Goal: Communication & Community: Answer question/provide support

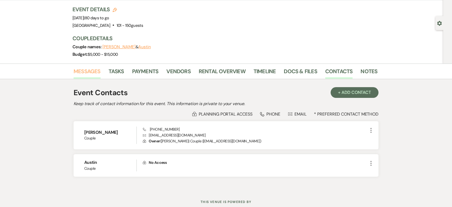
click at [86, 68] on link "Messages" at bounding box center [87, 73] width 27 height 12
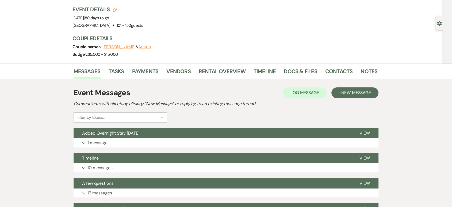
click at [351, 92] on span "New Message" at bounding box center [356, 93] width 30 height 6
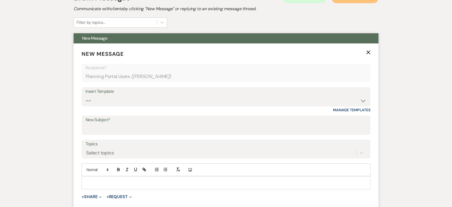
scroll to position [127, 0]
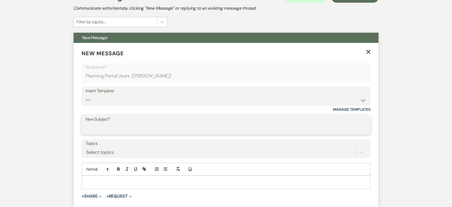
click at [98, 127] on input "New Subject*" at bounding box center [226, 128] width 281 height 10
type input "w"
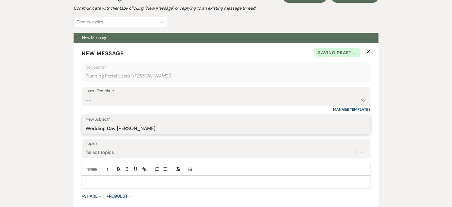
type input "Wedding Day [PERSON_NAME]"
click at [96, 179] on p at bounding box center [226, 182] width 280 height 6
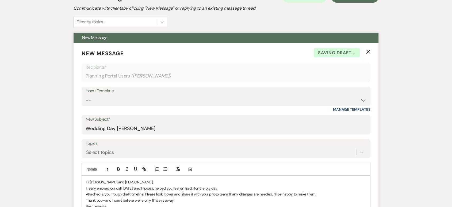
scroll to position [238, 0]
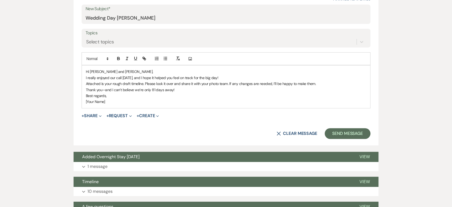
drag, startPoint x: 109, startPoint y: 101, endPoint x: 69, endPoint y: 101, distance: 40.4
click at [69, 101] on div "Messages Tasks Payments Vendors Rental Overview Timeline Docs & Files Contacts …" at bounding box center [226, 130] width 452 height 545
drag, startPoint x: 109, startPoint y: 102, endPoint x: 83, endPoint y: 101, distance: 25.7
click at [83, 101] on div "Hi [PERSON_NAME] and [PERSON_NAME], I really enjoyed our call [DATE], and I hop…" at bounding box center [226, 86] width 288 height 42
click at [86, 93] on p "Best regards," at bounding box center [226, 96] width 280 height 6
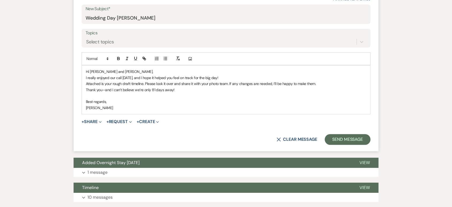
click at [105, 89] on p "Thank you—and I can’t believe we’re only 81 days away!" at bounding box center [226, 90] width 280 height 6
click at [90, 120] on button "+ Share Expand" at bounding box center [92, 121] width 20 height 4
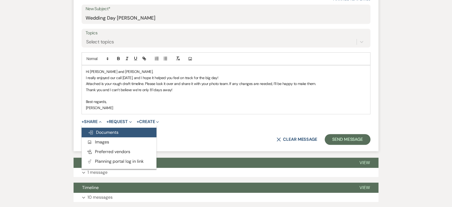
click at [94, 135] on button "Doc Upload Documents" at bounding box center [119, 132] width 75 height 10
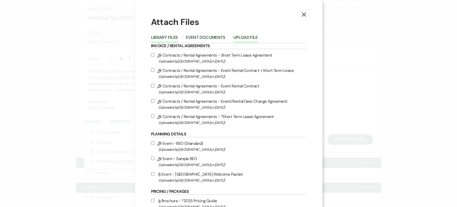
click at [246, 37] on button "Upload File" at bounding box center [245, 38] width 24 height 7
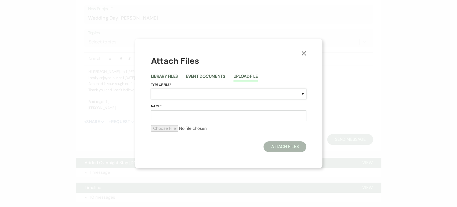
click at [167, 95] on select "Special Event Insurance Vendor Certificate of Insurance Contracts / Rental Agre…" at bounding box center [228, 94] width 155 height 10
select select "30"
click at [151, 89] on select "Special Event Insurance Vendor Certificate of Insurance Contracts / Rental Agre…" at bounding box center [228, 94] width 155 height 10
click at [161, 113] on input "Name*" at bounding box center [228, 115] width 155 height 10
type input "Timeline"
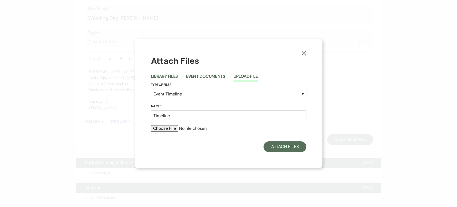
click at [171, 123] on form "Type of File* Special Event Insurance Vendor Certificate of Insurance Contracts…" at bounding box center [228, 109] width 155 height 54
click at [173, 127] on input "file" at bounding box center [228, 128] width 155 height 6
type input "C:\fakepath\Untitled document (3).pdf"
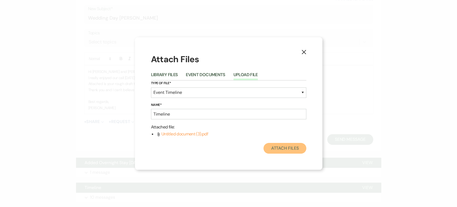
click at [277, 148] on button "Attach Files" at bounding box center [284, 148] width 43 height 11
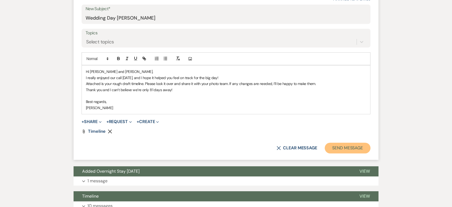
click at [334, 147] on button "Send Message" at bounding box center [348, 147] width 46 height 11
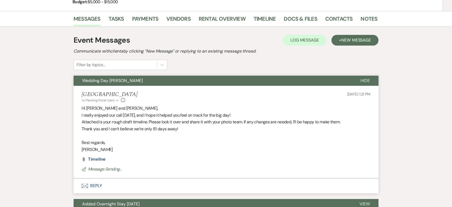
scroll to position [85, 0]
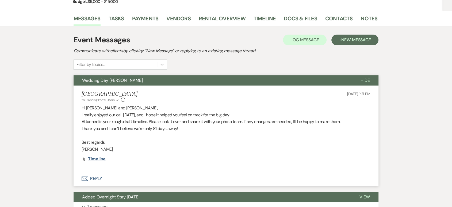
click at [99, 158] on span "Timeline" at bounding box center [97, 159] width 18 height 6
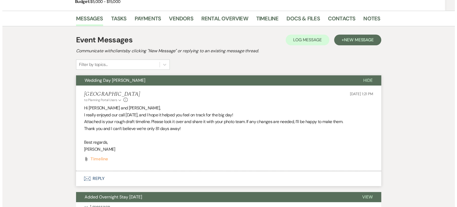
scroll to position [0, 0]
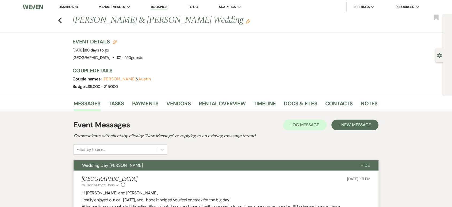
click at [74, 4] on li "Dashboard" at bounding box center [68, 7] width 25 height 11
click at [70, 6] on link "Dashboard" at bounding box center [68, 7] width 19 height 5
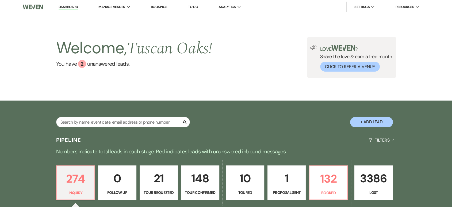
click at [363, 119] on button "+ Add Lead" at bounding box center [371, 122] width 43 height 10
select select "630"
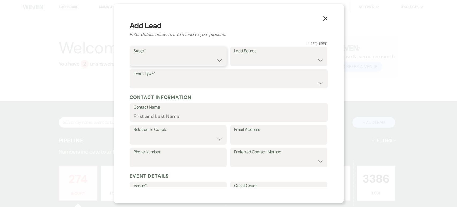
click at [149, 59] on select "Inquiry Follow Up Tour Requested Tour Confirmed Toured Proposal Sent Booked Lost" at bounding box center [178, 60] width 89 height 10
select select "1"
click at [134, 55] on select "Inquiry Follow Up Tour Requested Tour Confirmed Toured Proposal Sent Booked Lost" at bounding box center [178, 60] width 89 height 10
click at [176, 78] on select "Wedding Anniversary Party Baby Shower Bachelorette / Bachelor Party Birthday Pa…" at bounding box center [229, 82] width 190 height 10
select select "1"
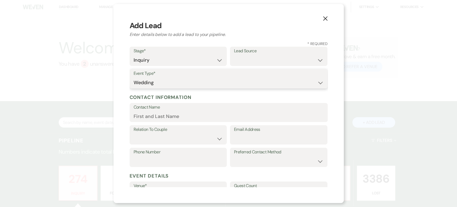
click at [134, 77] on select "Wedding Anniversary Party Baby Shower Bachelorette / Bachelor Party Birthday Pa…" at bounding box center [229, 82] width 190 height 10
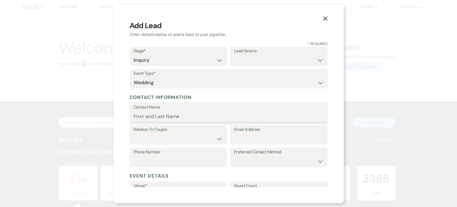
click at [144, 115] on input "Contact Name" at bounding box center [229, 116] width 190 height 10
paste input "[PERSON_NAME]"
type input "[PERSON_NAME]"
click at [160, 138] on select "Couple Planner Parent of Couple Family Member Friend Other" at bounding box center [178, 138] width 89 height 10
select select "1"
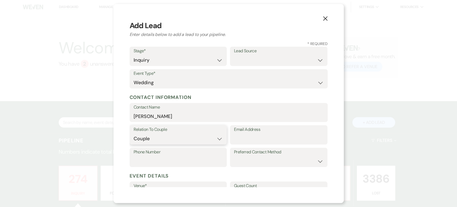
click at [134, 133] on select "Couple Planner Parent of Couple Family Member Friend Other" at bounding box center [178, 138] width 89 height 10
click at [239, 134] on input "Email Address" at bounding box center [278, 138] width 89 height 10
paste input "[EMAIL_ADDRESS][DOMAIN_NAME]"
type input "[EMAIL_ADDRESS][DOMAIN_NAME]"
click at [166, 162] on input "Phone Number" at bounding box center [178, 161] width 89 height 10
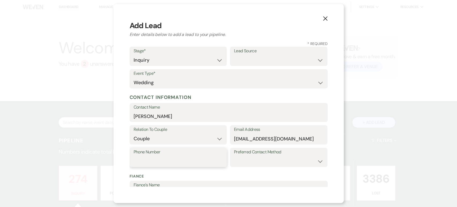
paste input "[PHONE_NUMBER]"
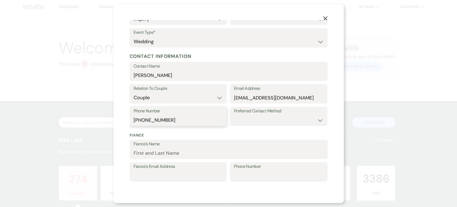
scroll to position [43, 0]
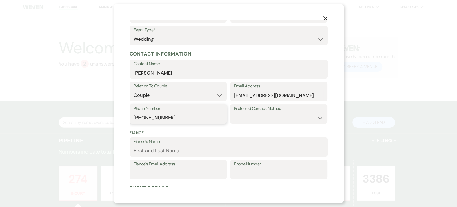
type input "[PHONE_NUMBER]"
click at [244, 116] on select "Email Phone Text" at bounding box center [278, 117] width 89 height 10
click at [234, 112] on select "Email Phone Text" at bounding box center [278, 117] width 89 height 10
click at [248, 116] on select "Email Phone Text" at bounding box center [278, 117] width 89 height 10
select select "email"
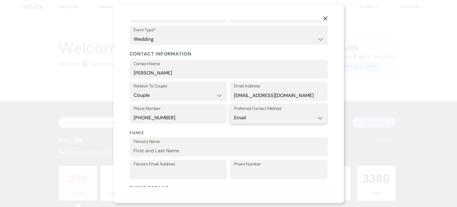
click at [234, 112] on select "Email Phone Text" at bounding box center [278, 117] width 89 height 10
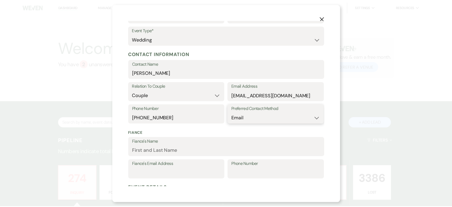
scroll to position [151, 0]
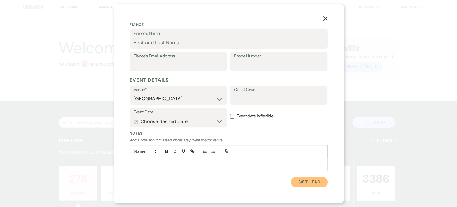
click at [300, 184] on button "Save Lead" at bounding box center [309, 181] width 37 height 11
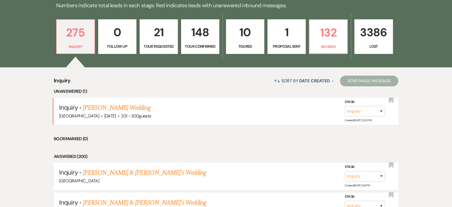
scroll to position [147, 0]
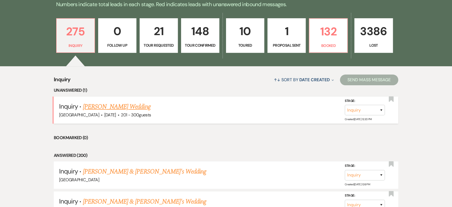
click at [129, 108] on link "[PERSON_NAME] Wedding" at bounding box center [117, 107] width 68 height 10
select select "2"
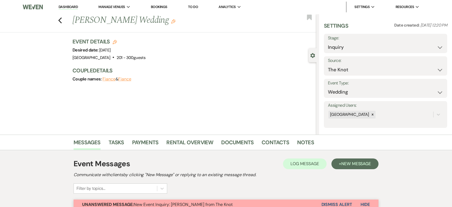
click at [70, 7] on link "Dashboard" at bounding box center [68, 7] width 19 height 5
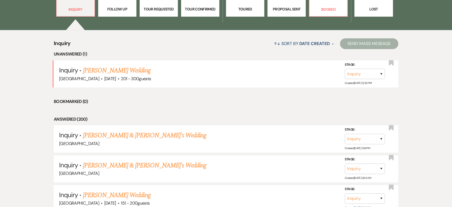
scroll to position [191, 0]
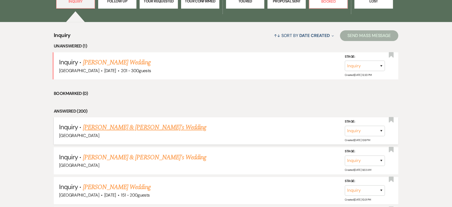
click at [130, 127] on link "[PERSON_NAME] & [PERSON_NAME]'s Wedding" at bounding box center [145, 127] width 124 height 10
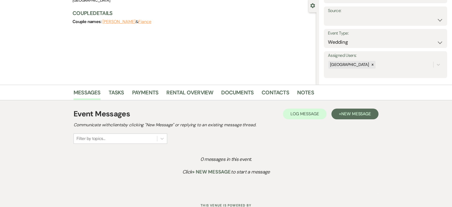
scroll to position [50, 0]
click at [346, 113] on span "New Message" at bounding box center [356, 114] width 30 height 6
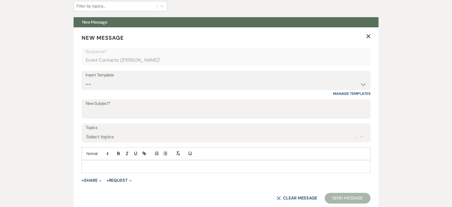
scroll to position [182, 0]
click at [104, 84] on select "-- Lead: Automated Intro Email (Wedding) Lead: 1st Follow Up Email Images Lead:…" at bounding box center [226, 84] width 281 height 10
select select "1168"
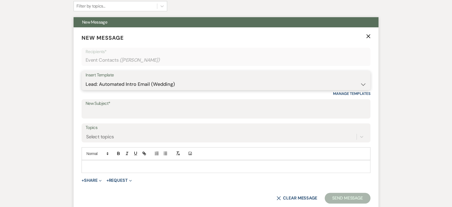
click at [86, 79] on select "-- Lead: Automated Intro Email (Wedding) Lead: 1st Follow Up Email Images Lead:…" at bounding box center [226, 84] width 281 height 10
type input "Thank you for contacting Tuscan Oaks Estate!"
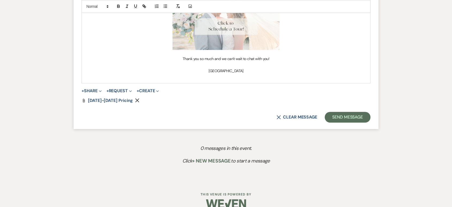
scroll to position [430, 0]
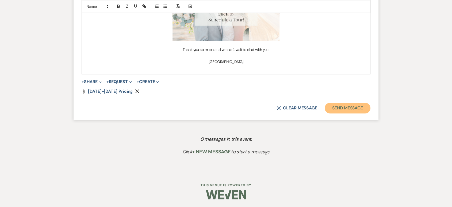
click at [333, 110] on button "Send Message" at bounding box center [348, 107] width 46 height 11
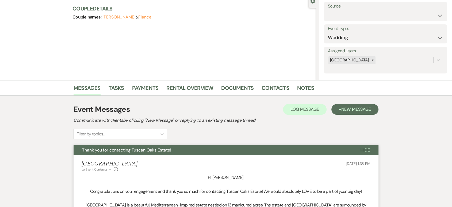
scroll to position [0, 0]
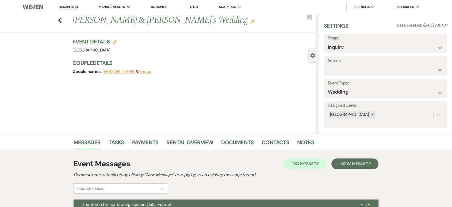
click at [69, 8] on link "Dashboard" at bounding box center [68, 7] width 19 height 5
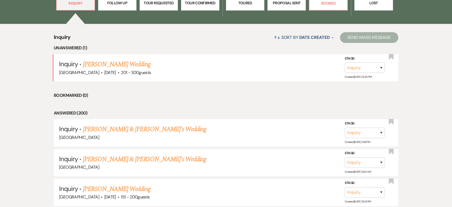
scroll to position [190, 0]
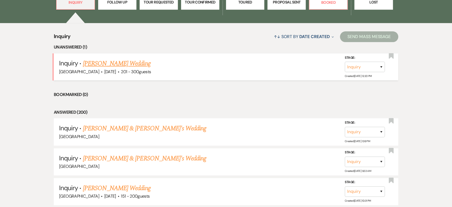
click at [124, 62] on link "[PERSON_NAME] Wedding" at bounding box center [117, 64] width 68 height 10
select select "2"
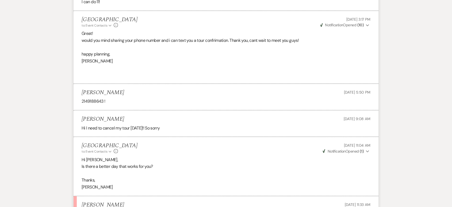
scroll to position [1130, 0]
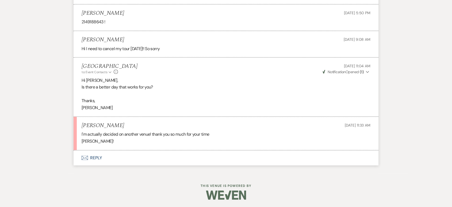
click at [96, 155] on button "Envelope Reply" at bounding box center [226, 157] width 305 height 15
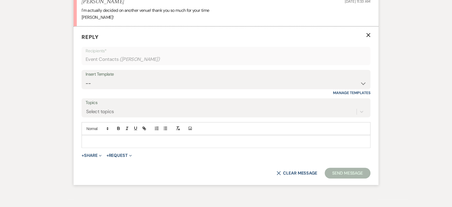
scroll to position [1254, 0]
click at [103, 80] on select "-- Lead: Automated Intro Email (Wedding) Lead: 1st Follow Up Email Images Lead:…" at bounding box center [226, 83] width 281 height 10
select select "1213"
click at [86, 78] on select "-- Lead: Automated Intro Email (Wedding) Lead: 1st Follow Up Email Images Lead:…" at bounding box center [226, 83] width 281 height 10
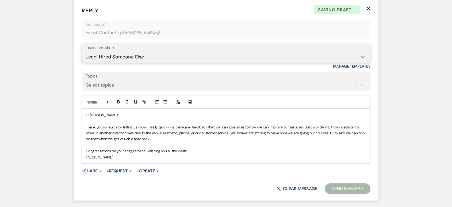
scroll to position [1281, 0]
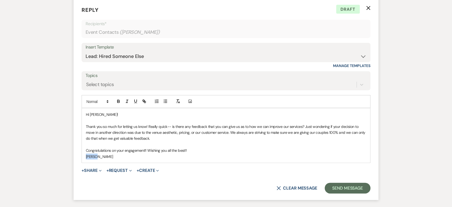
drag, startPoint x: 106, startPoint y: 157, endPoint x: 80, endPoint y: 155, distance: 25.7
click at [80, 155] on form "Reply X Draft Recipients* Event Contacts ( [PERSON_NAME] ) Insert Template -- L…" at bounding box center [226, 99] width 305 height 200
click at [339, 189] on button "Send Message" at bounding box center [348, 187] width 46 height 11
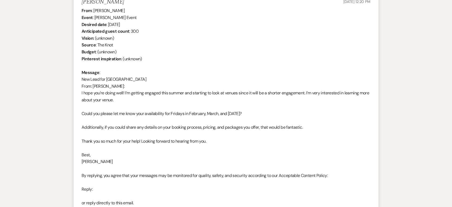
scroll to position [0, 0]
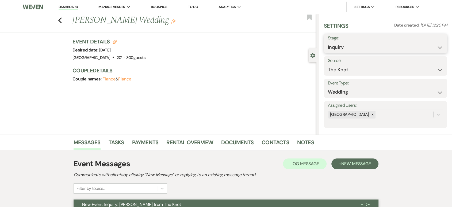
click at [343, 43] on select "Inquiry Follow Up Tour Requested Tour Confirmed Toured Proposal Sent Booked Lost" at bounding box center [385, 47] width 115 height 10
select select "8"
click at [328, 42] on select "Inquiry Follow Up Tour Requested Tour Confirmed Toured Proposal Sent Booked Lost" at bounding box center [385, 47] width 115 height 10
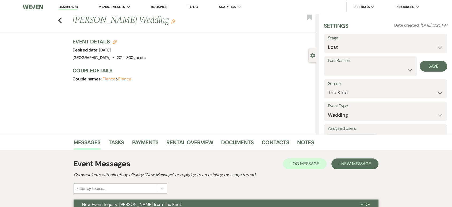
click at [338, 75] on div "Lost Reason Booked Elsewhere Budget Date Unavailable No Response Not a Good Mat…" at bounding box center [370, 66] width 93 height 20
click at [338, 74] on select "Booked Elsewhere Budget Date Unavailable No Response Not a Good Match Capacity …" at bounding box center [370, 69] width 85 height 10
select select "6"
click at [328, 64] on select "Booked Elsewhere Budget Date Unavailable No Response Not a Good Match Capacity …" at bounding box center [370, 69] width 85 height 10
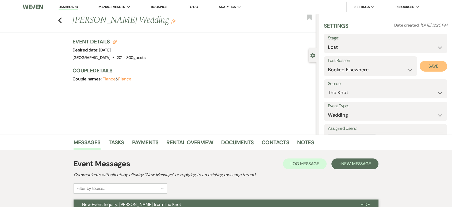
click at [436, 69] on button "Save" at bounding box center [434, 66] width 28 height 11
